Goal: Answer question/provide support

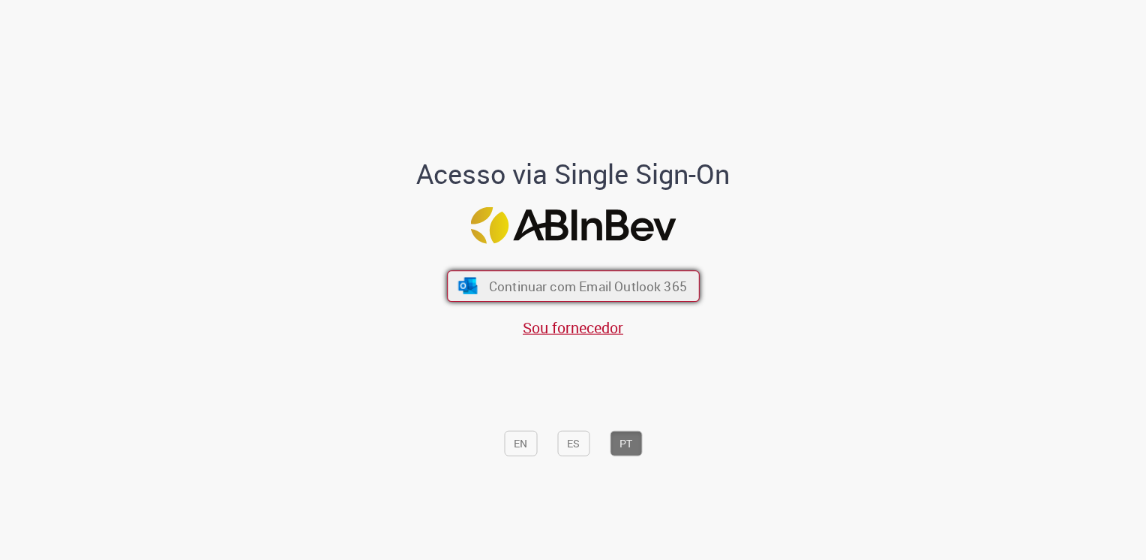
click at [604, 285] on span "Continuar com Email Outlook 365" at bounding box center [587, 285] width 198 height 17
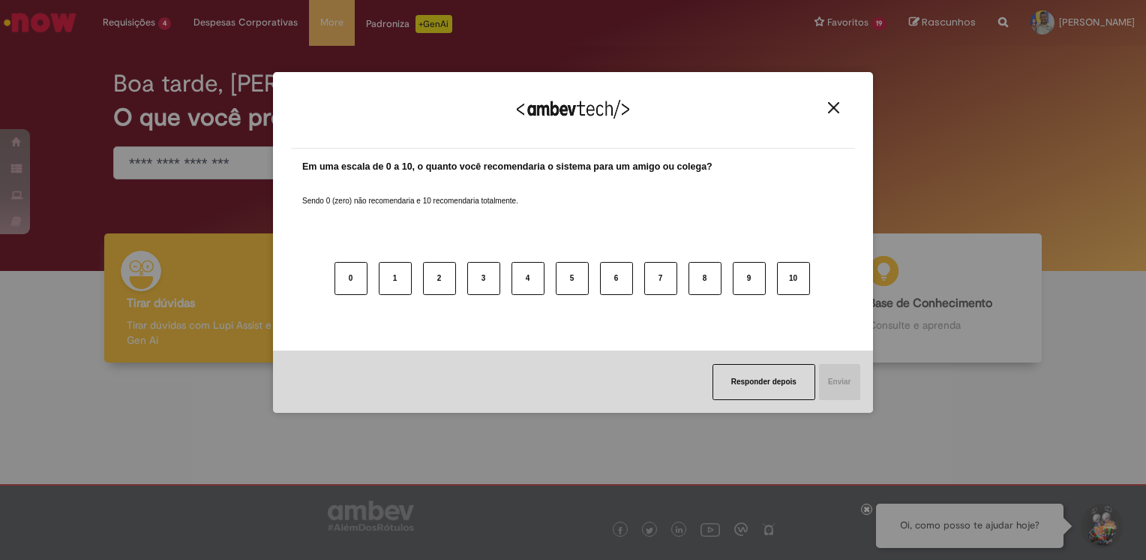
click at [840, 109] on button "Close" at bounding box center [834, 107] width 20 height 13
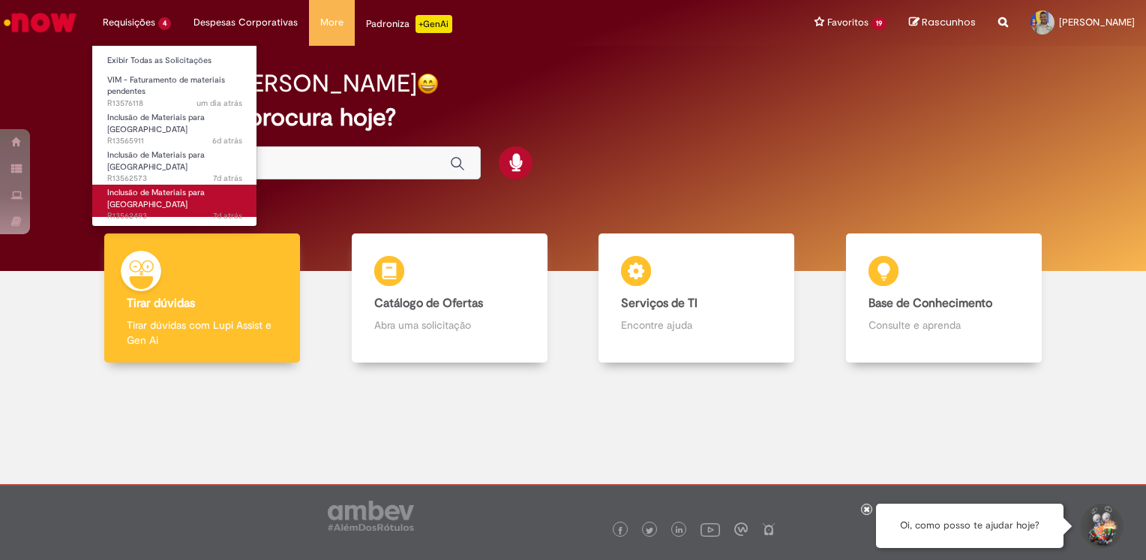
click at [158, 187] on span "Inclusão de Materiais para [GEOGRAPHIC_DATA]" at bounding box center [156, 198] width 98 height 23
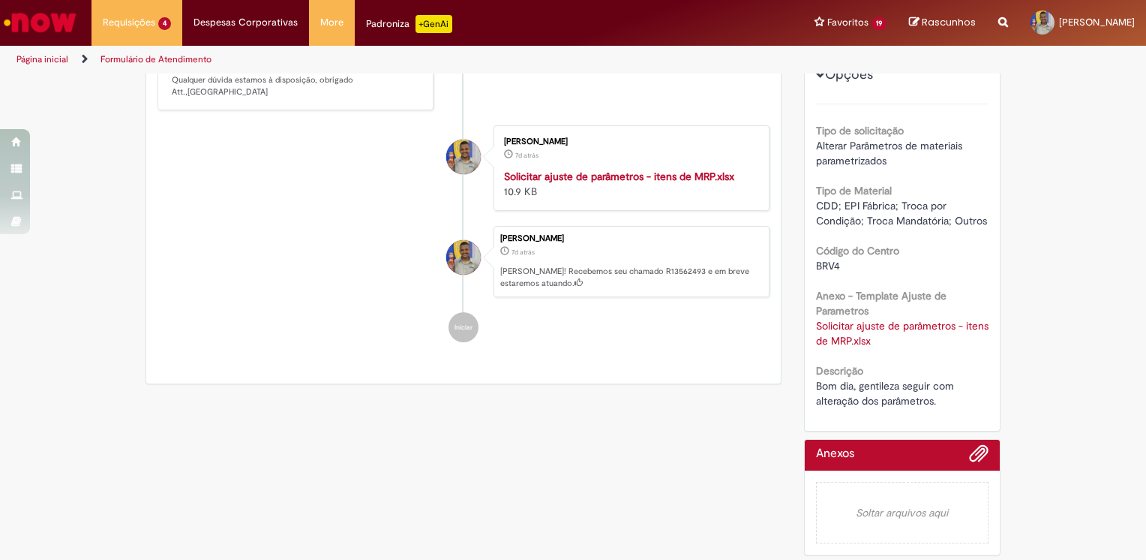
scroll to position [365, 0]
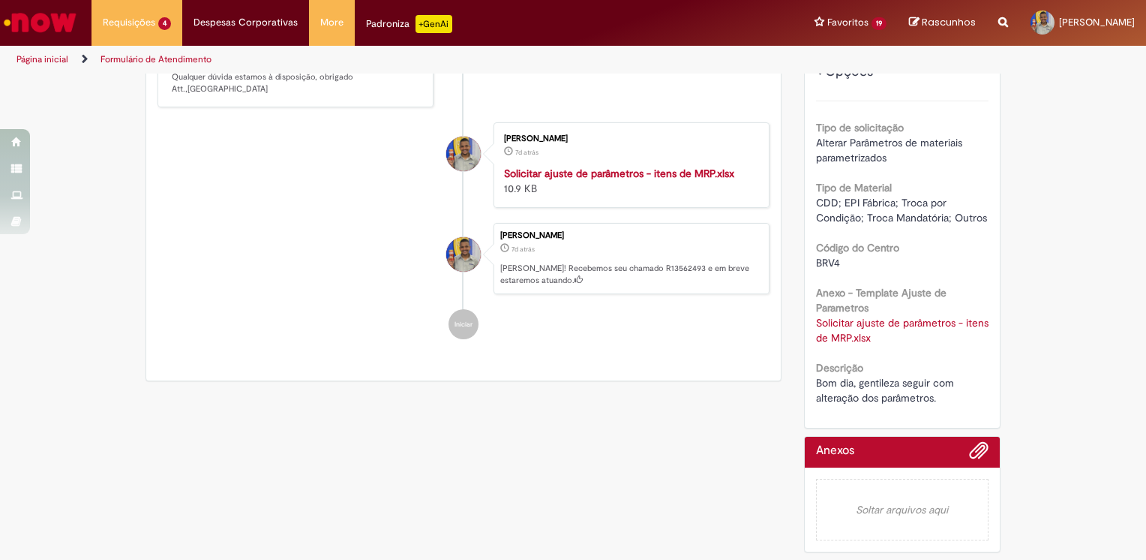
click at [821, 316] on link "Solicitar ajuste de parâmetros - itens de MRP.xlsx" at bounding box center [904, 330] width 176 height 29
click at [1093, 233] on div "Verificar Código de Barras Aguardando Aprovação Aguardando atendimento Em andam…" at bounding box center [573, 148] width 1146 height 824
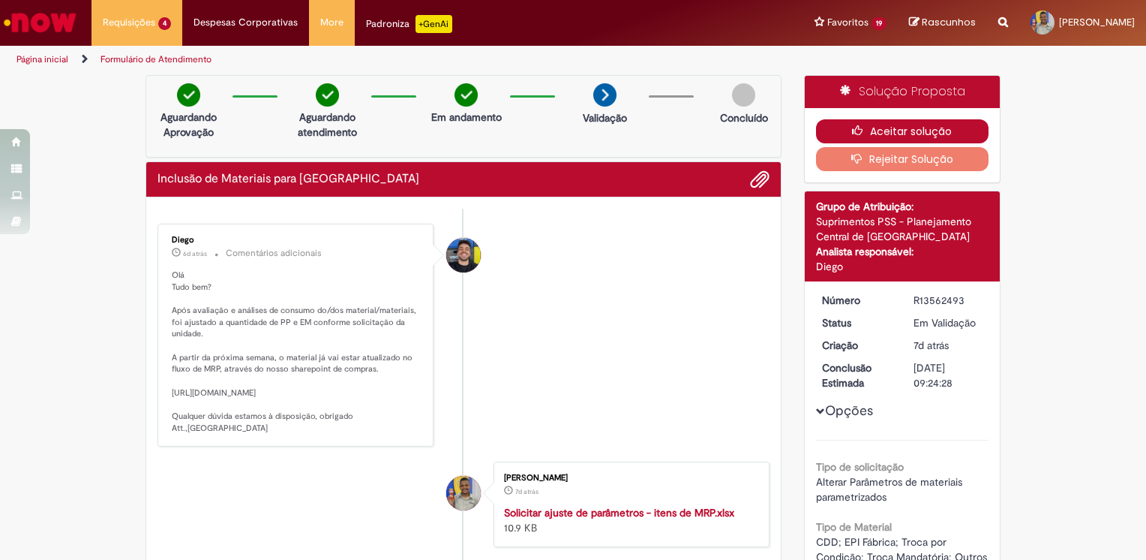
click at [954, 134] on button "Aceitar solução" at bounding box center [902, 131] width 173 height 24
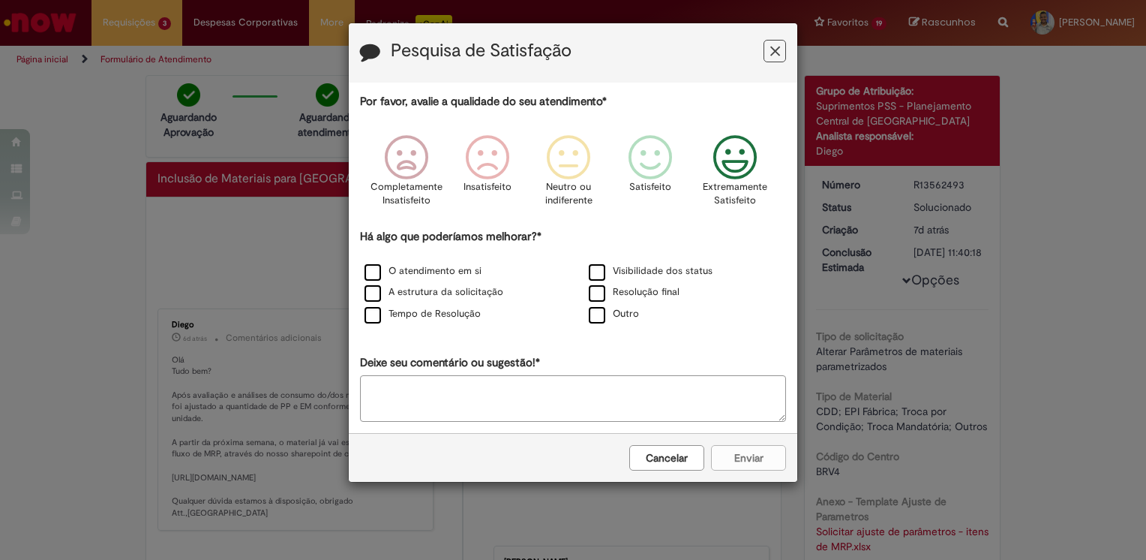
click at [745, 173] on icon "Feedback" at bounding box center [735, 157] width 56 height 45
click at [434, 269] on label "O atendimento em si" at bounding box center [423, 271] width 117 height 14
click at [443, 313] on label "Tempo de Resolução" at bounding box center [423, 314] width 116 height 14
click at [465, 378] on textarea "Deixe seu comentário ou sugestão!*" at bounding box center [573, 398] width 426 height 47
type textarea "*"
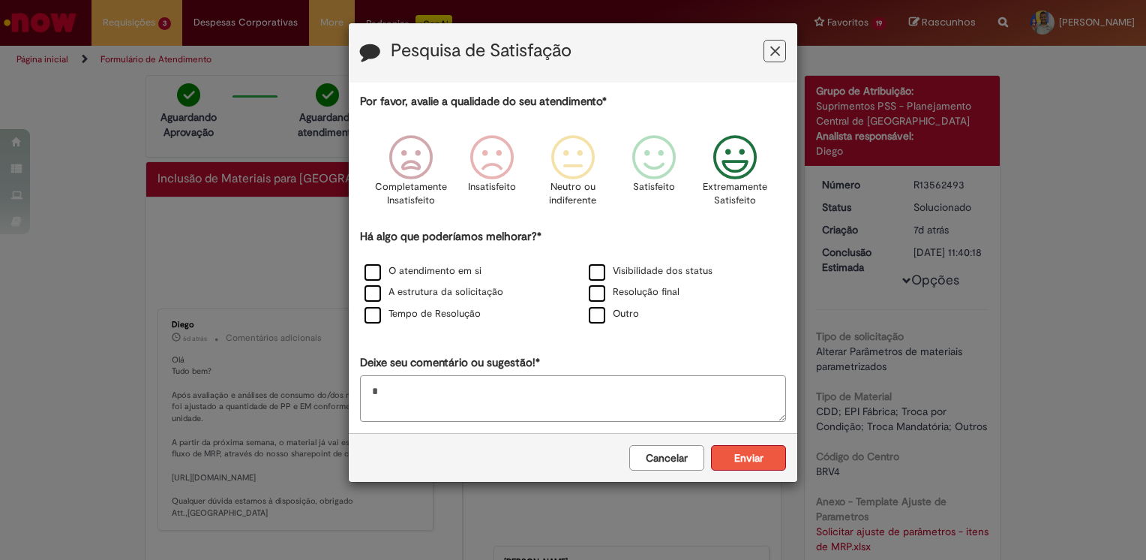
click at [758, 458] on button "Enviar" at bounding box center [748, 458] width 75 height 26
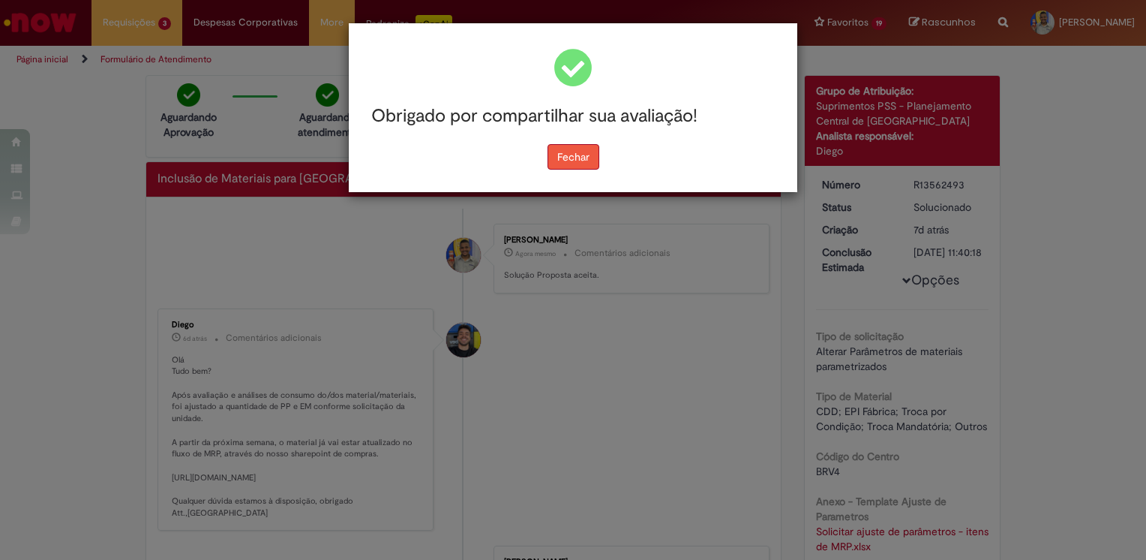
click at [560, 165] on button "Fechar" at bounding box center [574, 157] width 52 height 26
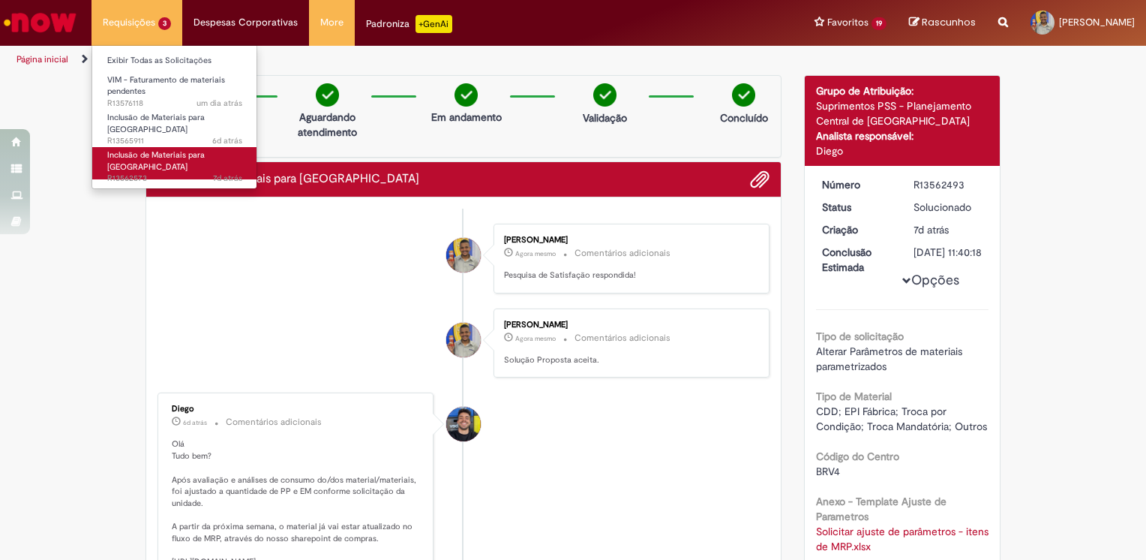
click at [168, 149] on span "Inclusão de Materiais para [GEOGRAPHIC_DATA]" at bounding box center [156, 160] width 98 height 23
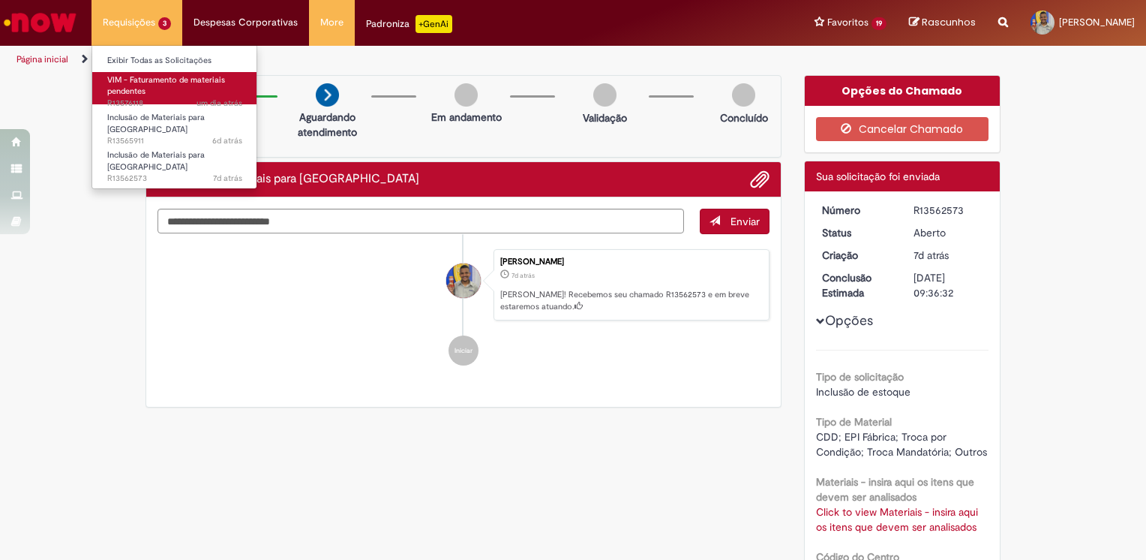
click at [150, 83] on span "VIM - Faturamento de materiais pendentes" at bounding box center [166, 85] width 118 height 23
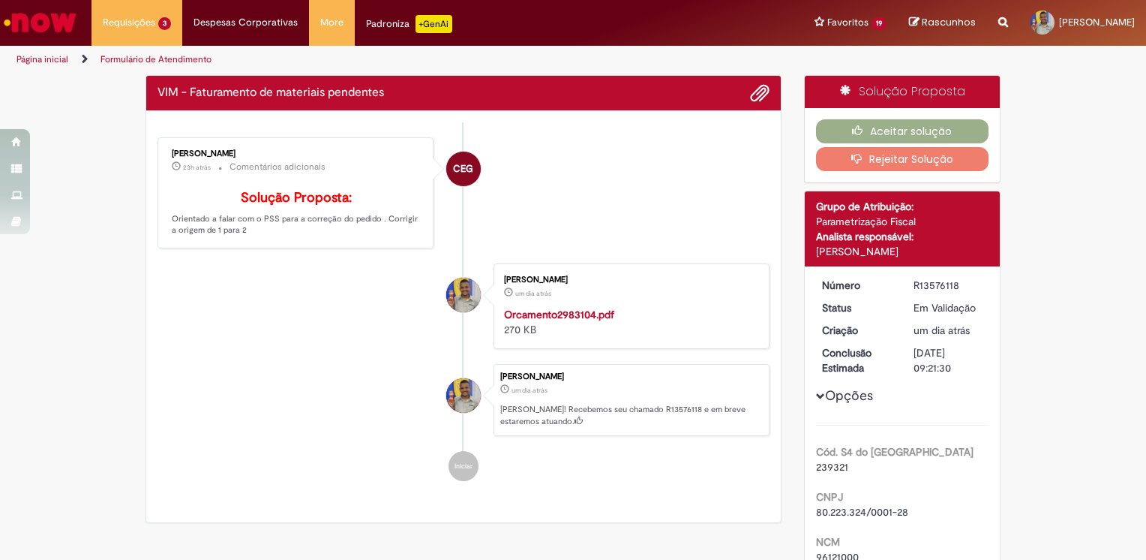
scroll to position [390, 0]
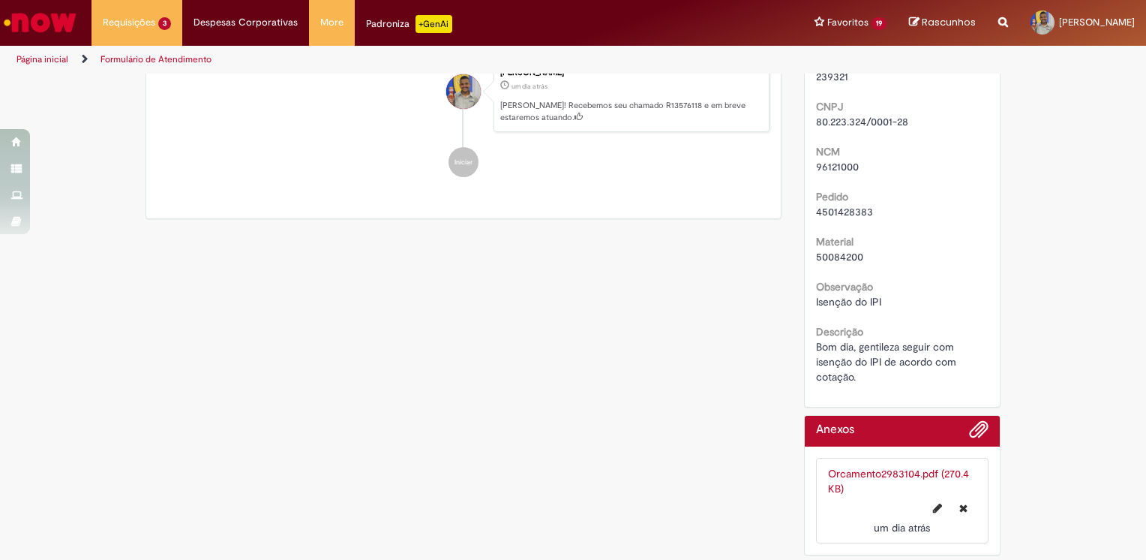
click at [837, 209] on span "4501428383" at bounding box center [844, 212] width 57 height 14
copy span "4501428383"
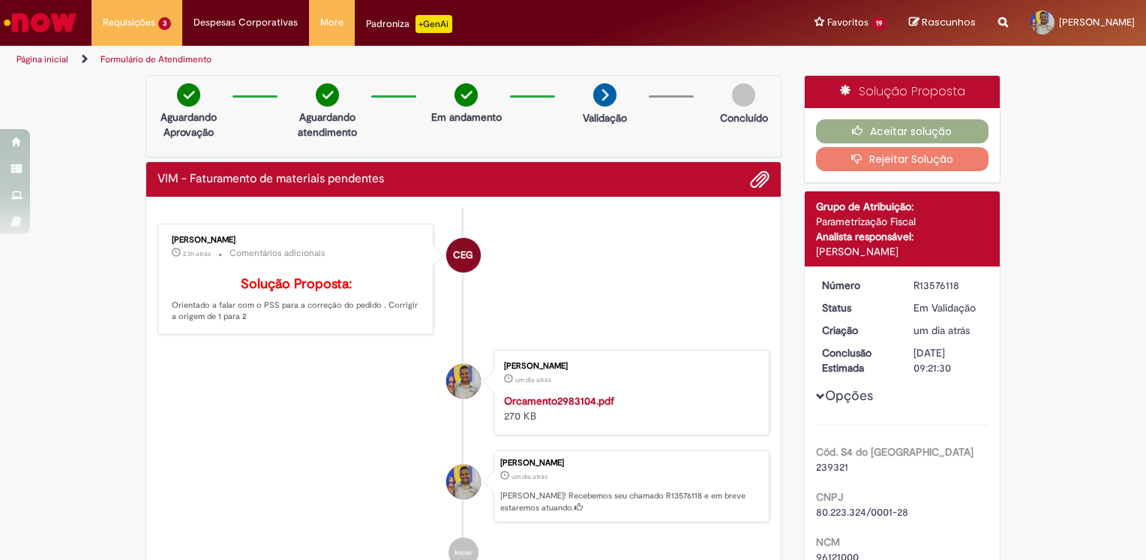
click at [944, 284] on div "R13576118" at bounding box center [949, 285] width 70 height 15
copy div "R13576118"
click at [350, 180] on h2 "VIM - Faturamento de materiais pendentes" at bounding box center [271, 180] width 227 height 14
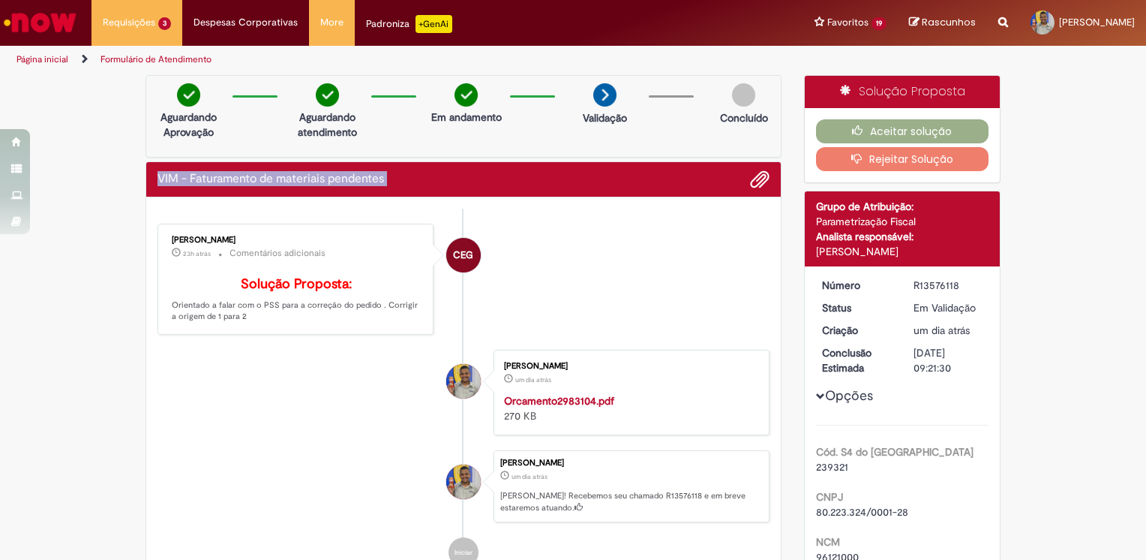
click at [350, 180] on h2 "VIM - Faturamento de materiais pendentes" at bounding box center [271, 180] width 227 height 14
copy div "VIM - Faturamento de materiais pendentes Enviar CEG"
click at [629, 230] on li "CEG [PERSON_NAME] 23h atrás 23 horas atrás Comentários adicionais Solução Propo…" at bounding box center [464, 279] width 612 height 111
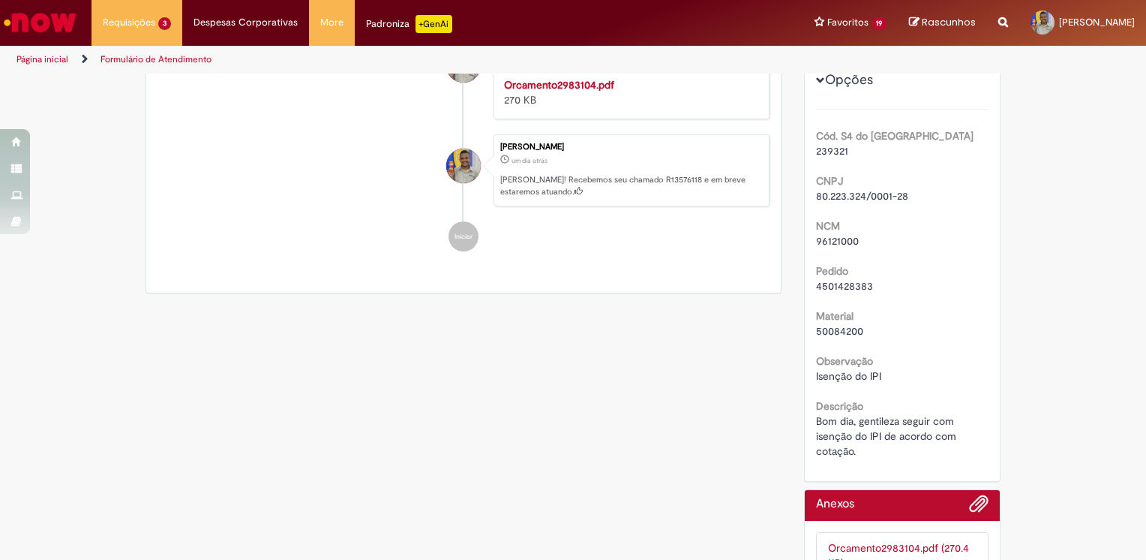
scroll to position [241, 0]
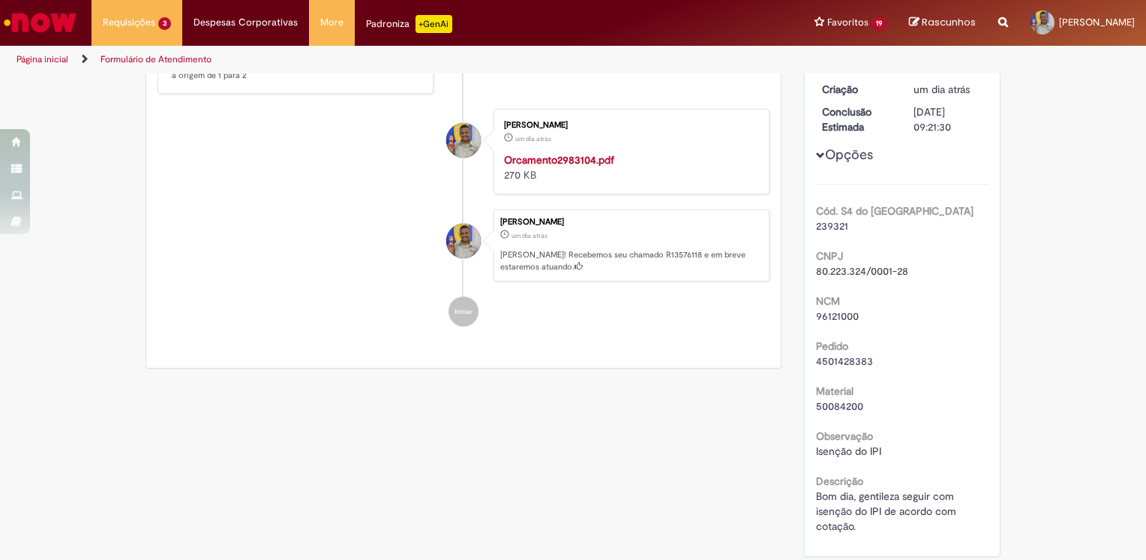
click at [582, 167] on strong "Orcamento2983104.pdf" at bounding box center [559, 160] width 110 height 14
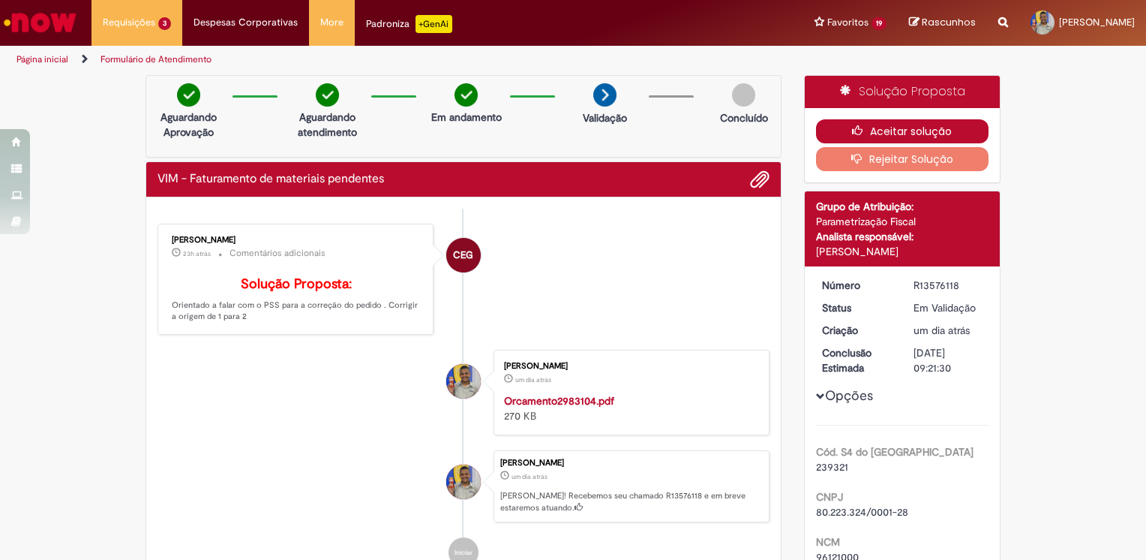
click at [840, 138] on button "Aceitar solução" at bounding box center [902, 131] width 173 height 24
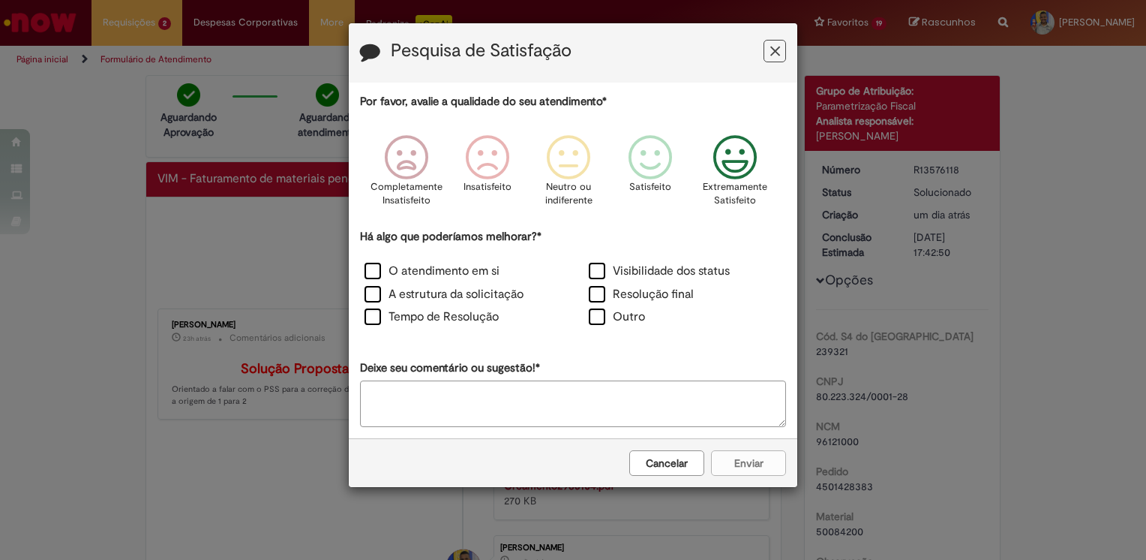
click at [703, 166] on div "Extremamente Satisfeito" at bounding box center [736, 175] width 86 height 103
click at [442, 278] on label "O atendimento em si" at bounding box center [432, 271] width 135 height 17
click at [467, 380] on textarea "Deixe seu comentário ou sugestão!*" at bounding box center [573, 403] width 426 height 47
type textarea "*"
click at [735, 461] on button "Enviar" at bounding box center [748, 463] width 75 height 26
